Goal: Task Accomplishment & Management: Manage account settings

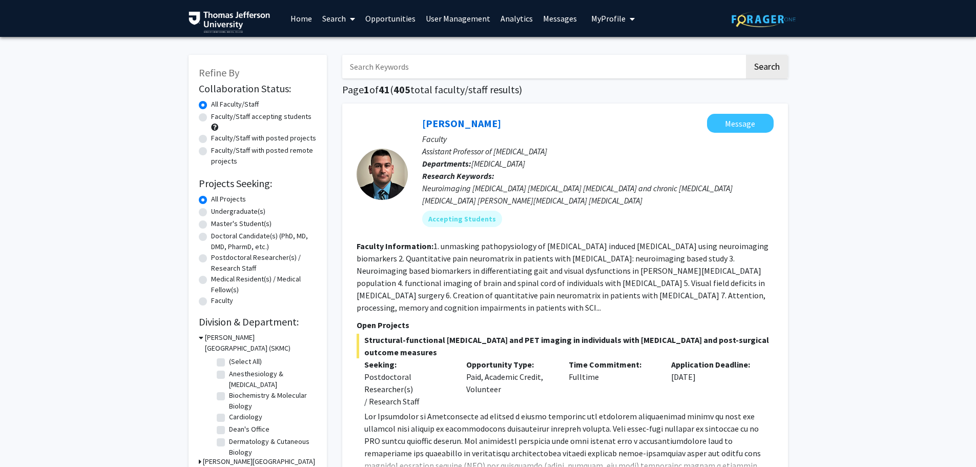
click at [513, 69] on input "Search Keywords" at bounding box center [543, 67] width 402 height 24
click at [746, 55] on button "Search" at bounding box center [767, 67] width 42 height 24
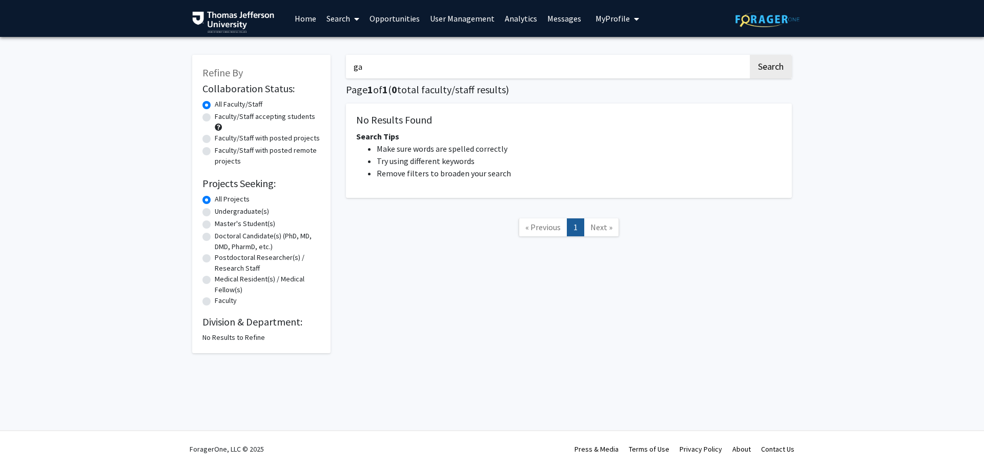
type input "g"
click at [464, 18] on link "User Management" at bounding box center [462, 19] width 75 height 36
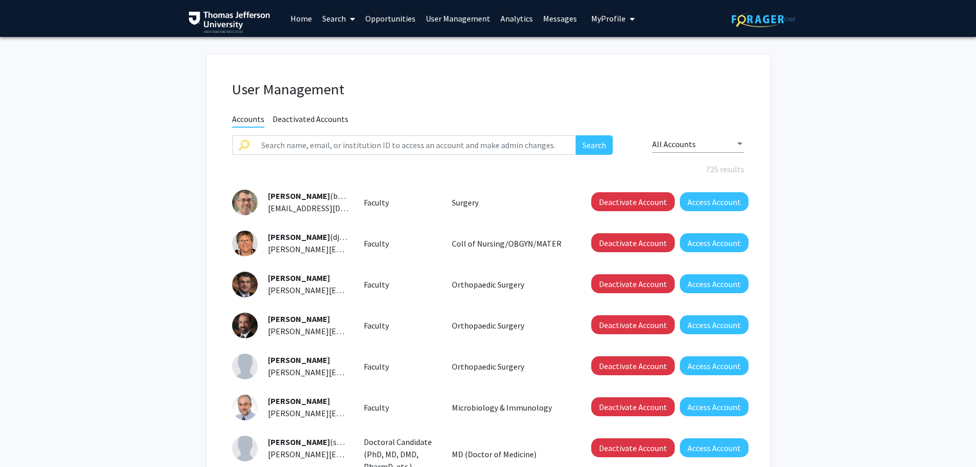
click at [335, 114] on span "Deactivated Accounts" at bounding box center [311, 120] width 76 height 13
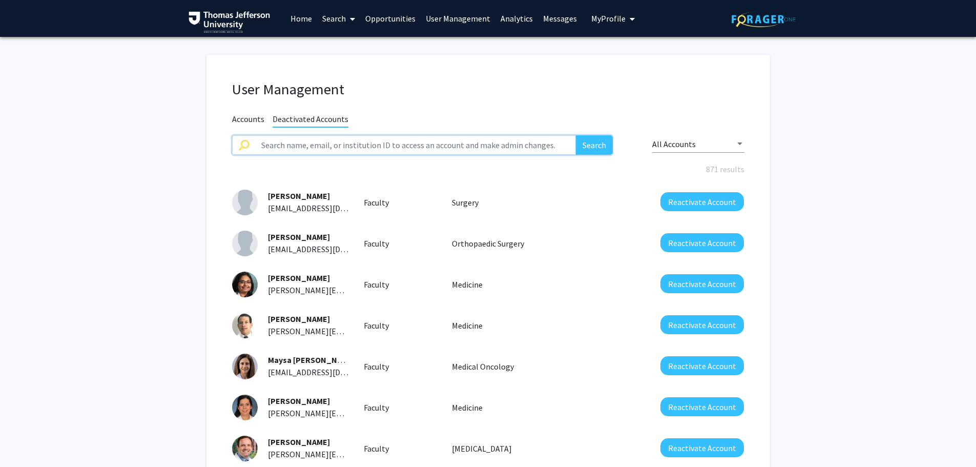
click at [341, 143] on input "text" at bounding box center [415, 144] width 321 height 19
click at [576, 135] on button "Search" at bounding box center [594, 144] width 37 height 19
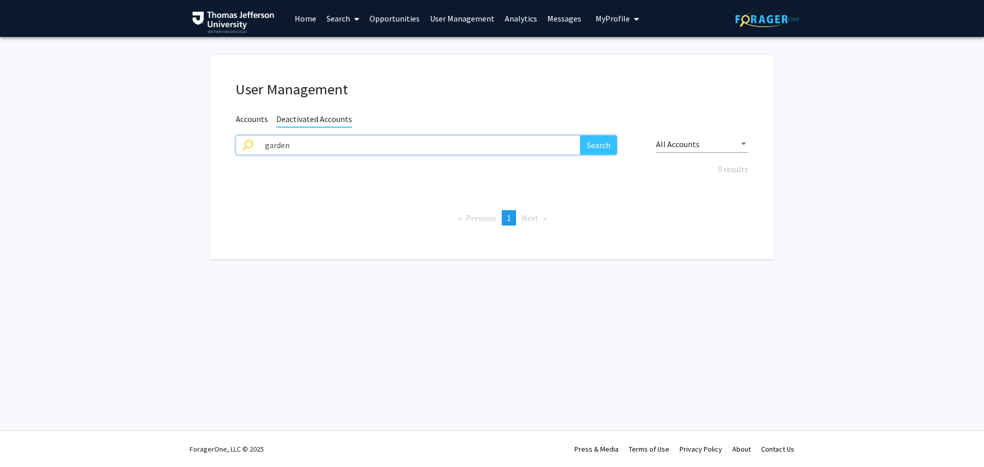
click at [580, 135] on button "Search" at bounding box center [598, 144] width 37 height 19
type input "g"
click at [253, 121] on span "Accounts" at bounding box center [252, 120] width 32 height 13
